Goal: Task Accomplishment & Management: Manage account settings

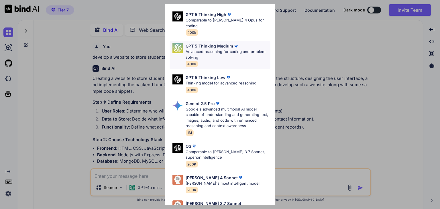
scroll to position [63, 0]
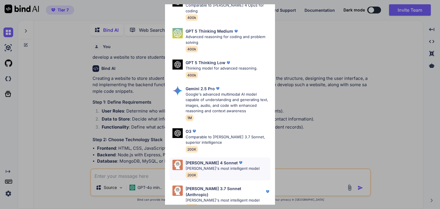
click at [240, 166] on p "[PERSON_NAME]'s most intelligent model" at bounding box center [223, 169] width 74 height 6
type textarea "x"
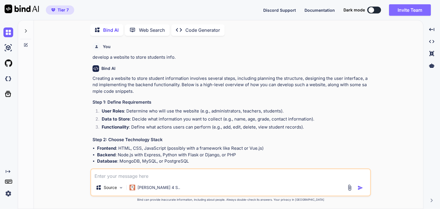
click at [404, 11] on button "Invite Team" at bounding box center [410, 9] width 42 height 11
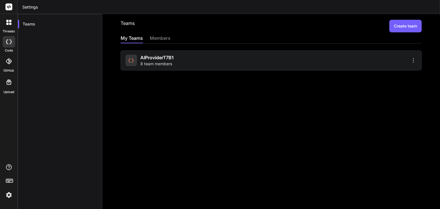
click at [410, 61] on icon at bounding box center [413, 60] width 7 height 7
click at [385, 75] on li "Members" at bounding box center [380, 75] width 46 height 11
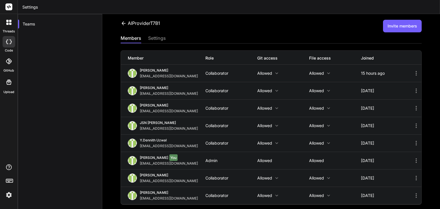
click at [162, 37] on div "settings" at bounding box center [157, 39] width 18 height 8
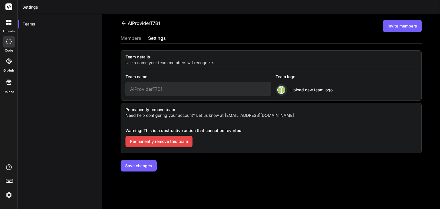
click at [139, 35] on div "members" at bounding box center [131, 39] width 21 height 8
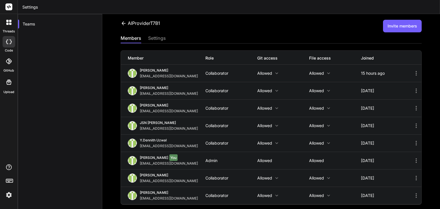
scroll to position [1, 0]
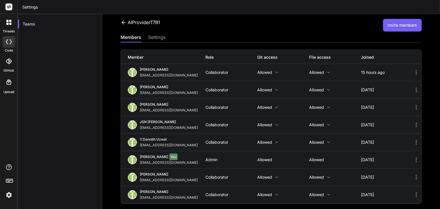
click at [413, 142] on icon at bounding box center [416, 142] width 7 height 7
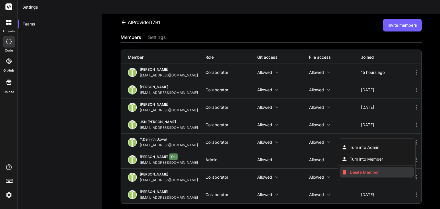
click at [379, 171] on li "Delete Member" at bounding box center [377, 172] width 74 height 11
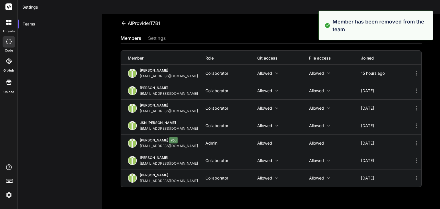
scroll to position [0, 0]
